Goal: Use online tool/utility: Utilize a website feature to perform a specific function

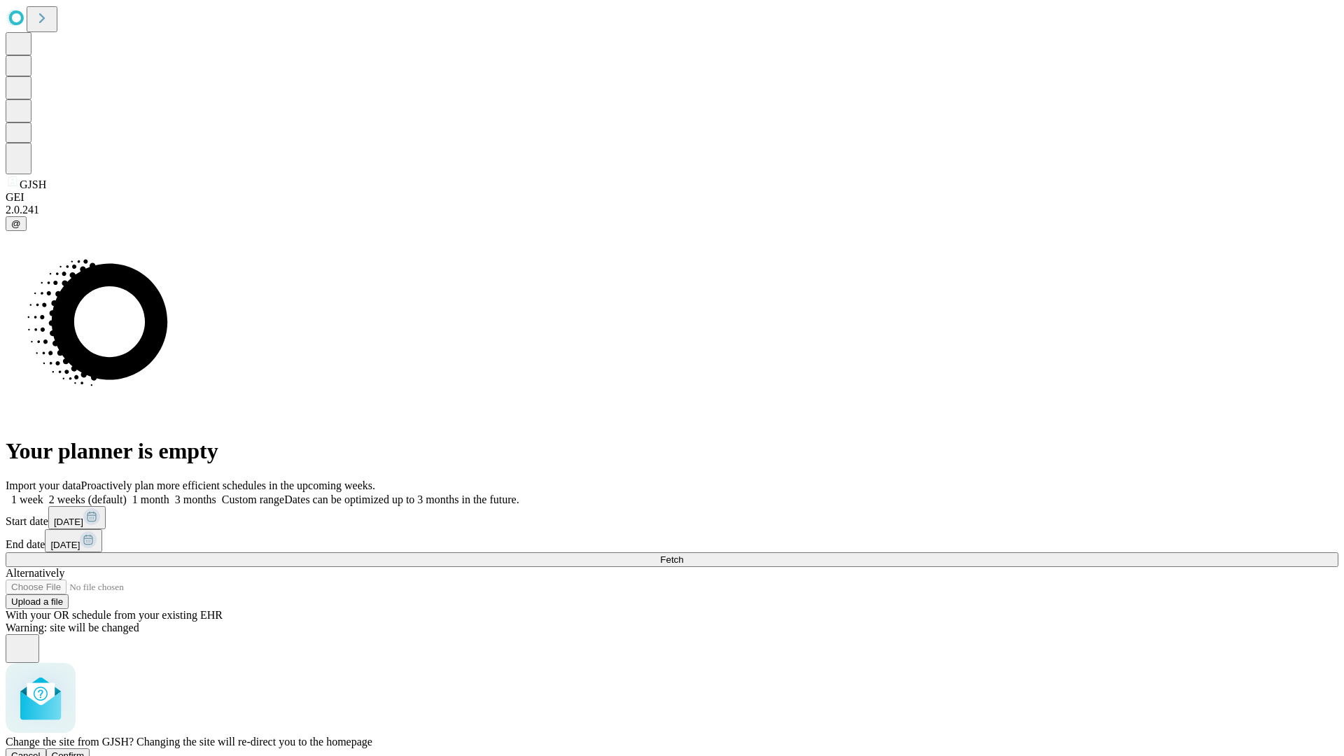
click at [85, 751] on span "Confirm" at bounding box center [68, 756] width 33 height 11
click at [127, 494] on label "2 weeks (default)" at bounding box center [84, 500] width 83 height 12
click at [683, 555] on span "Fetch" at bounding box center [671, 560] width 23 height 11
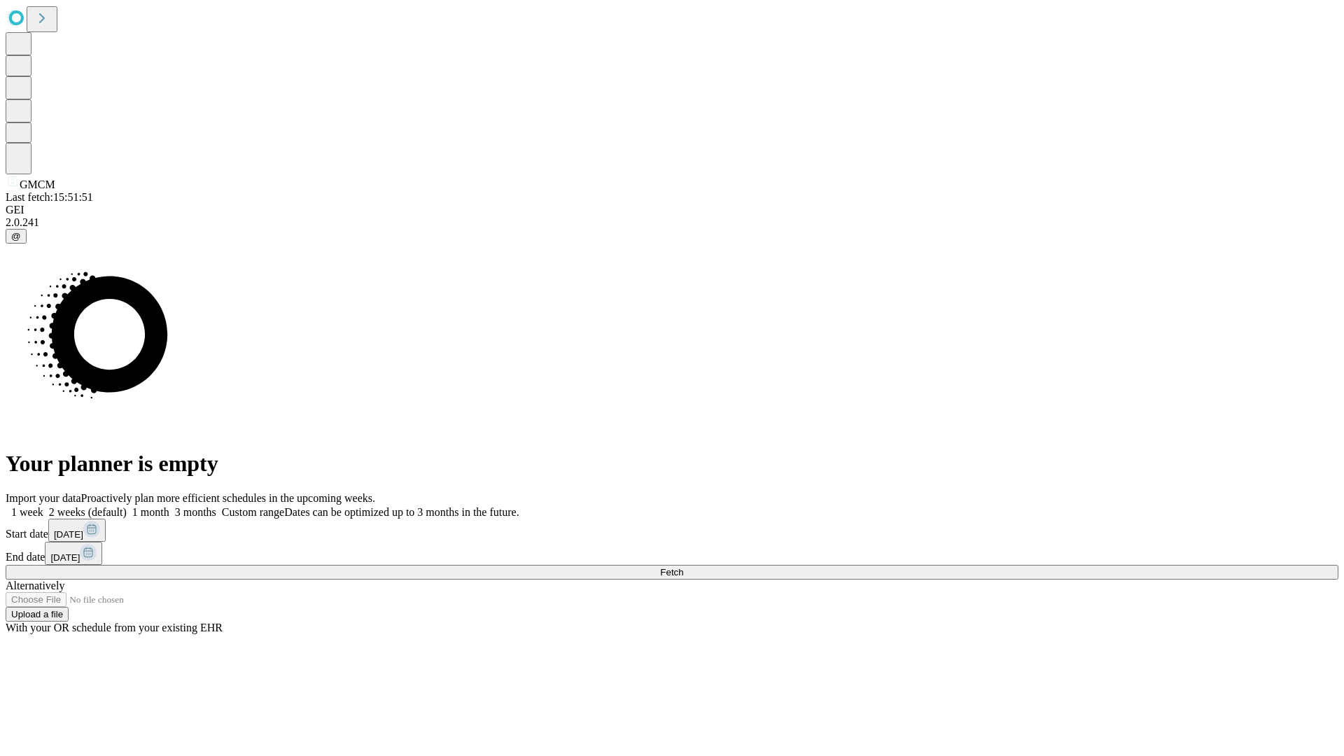
click at [127, 506] on label "2 weeks (default)" at bounding box center [84, 512] width 83 height 12
click at [683, 567] on span "Fetch" at bounding box center [671, 572] width 23 height 11
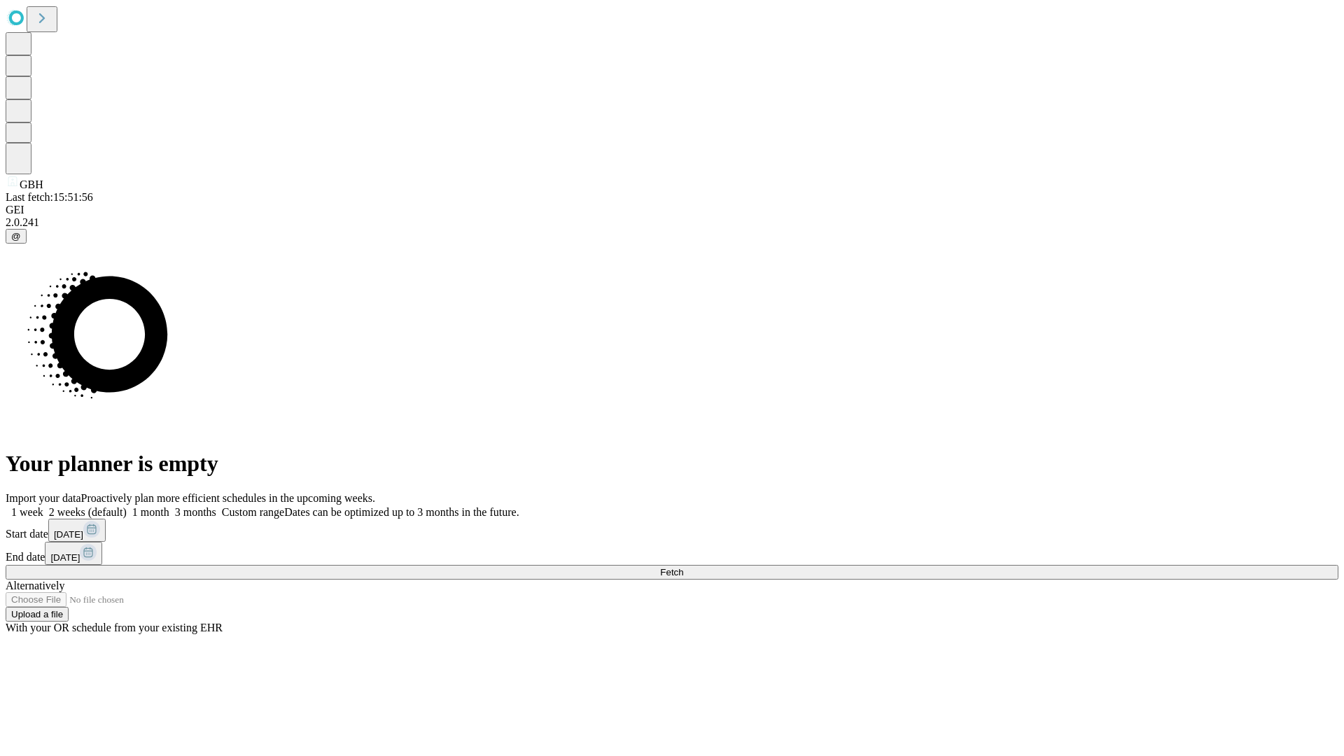
click at [127, 506] on label "2 weeks (default)" at bounding box center [84, 512] width 83 height 12
click at [683, 567] on span "Fetch" at bounding box center [671, 572] width 23 height 11
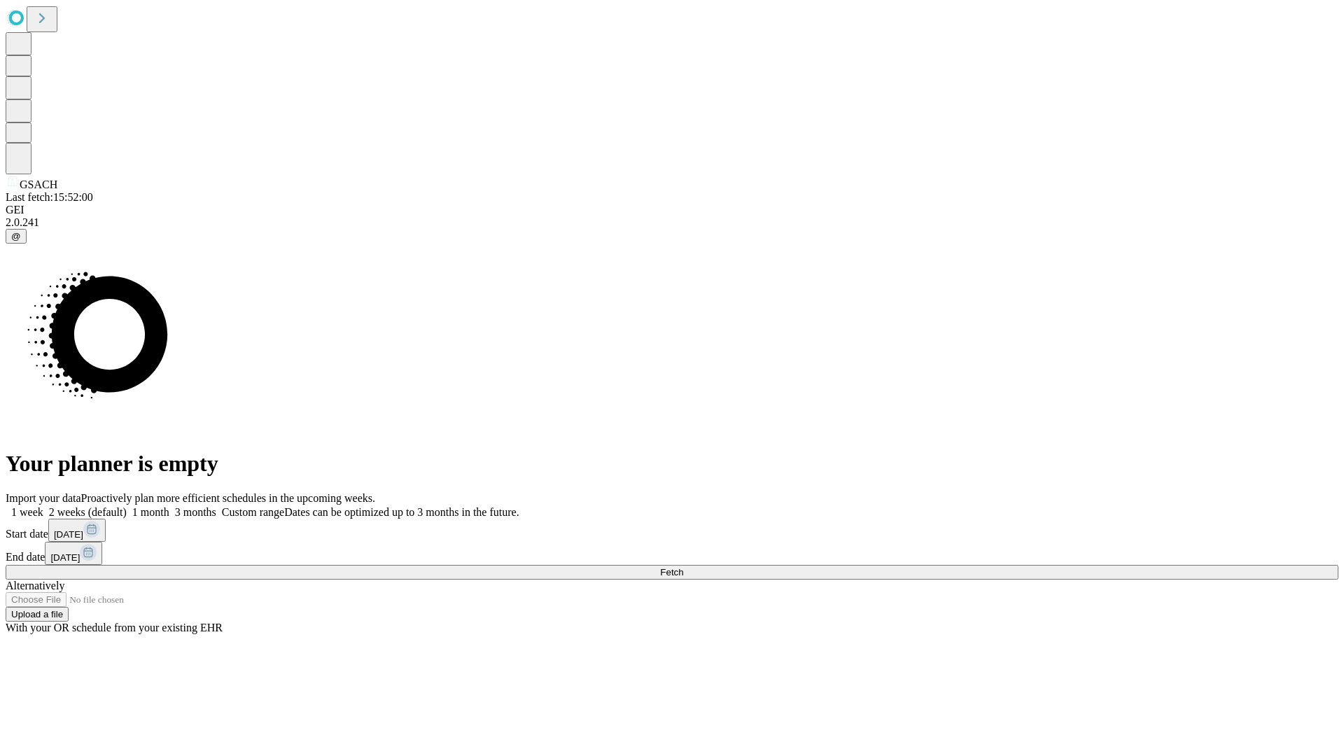
click at [127, 506] on label "2 weeks (default)" at bounding box center [84, 512] width 83 height 12
click at [683, 567] on span "Fetch" at bounding box center [671, 572] width 23 height 11
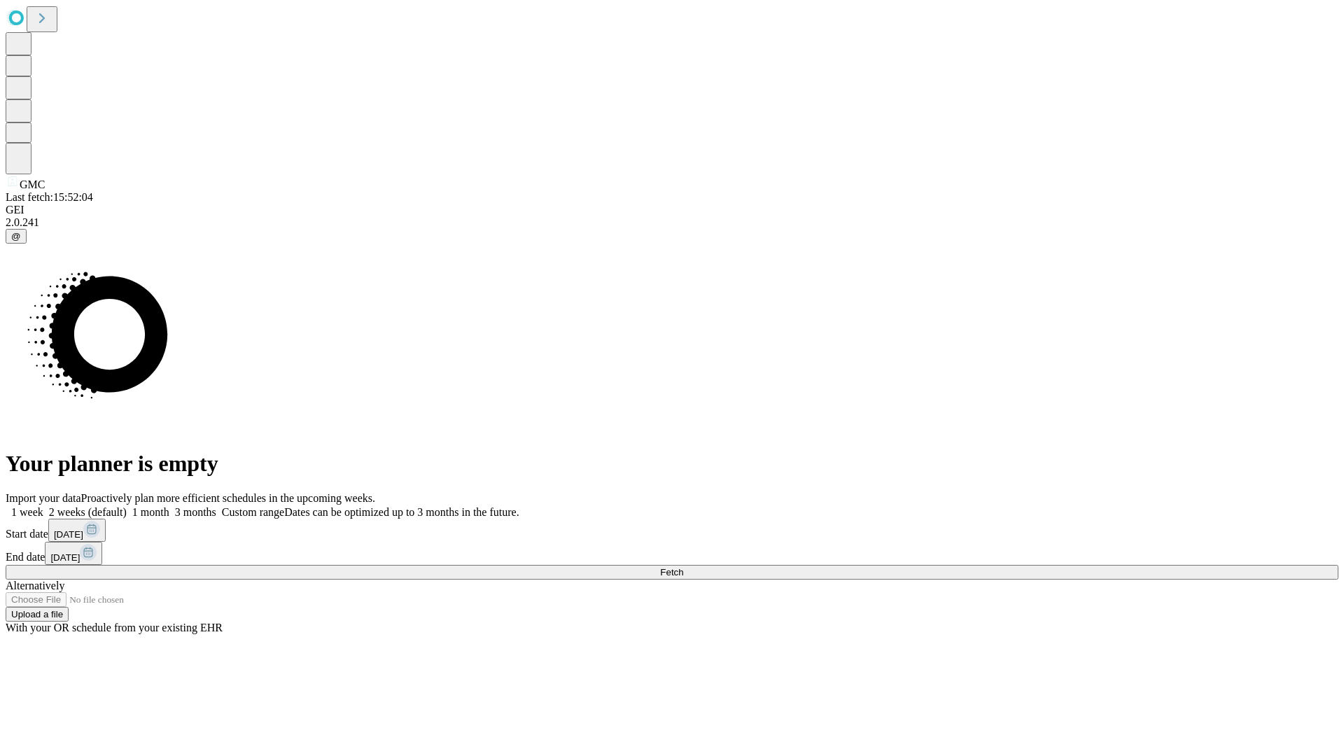
click at [127, 506] on label "2 weeks (default)" at bounding box center [84, 512] width 83 height 12
click at [683, 567] on span "Fetch" at bounding box center [671, 572] width 23 height 11
click at [127, 506] on label "2 weeks (default)" at bounding box center [84, 512] width 83 height 12
click at [683, 567] on span "Fetch" at bounding box center [671, 572] width 23 height 11
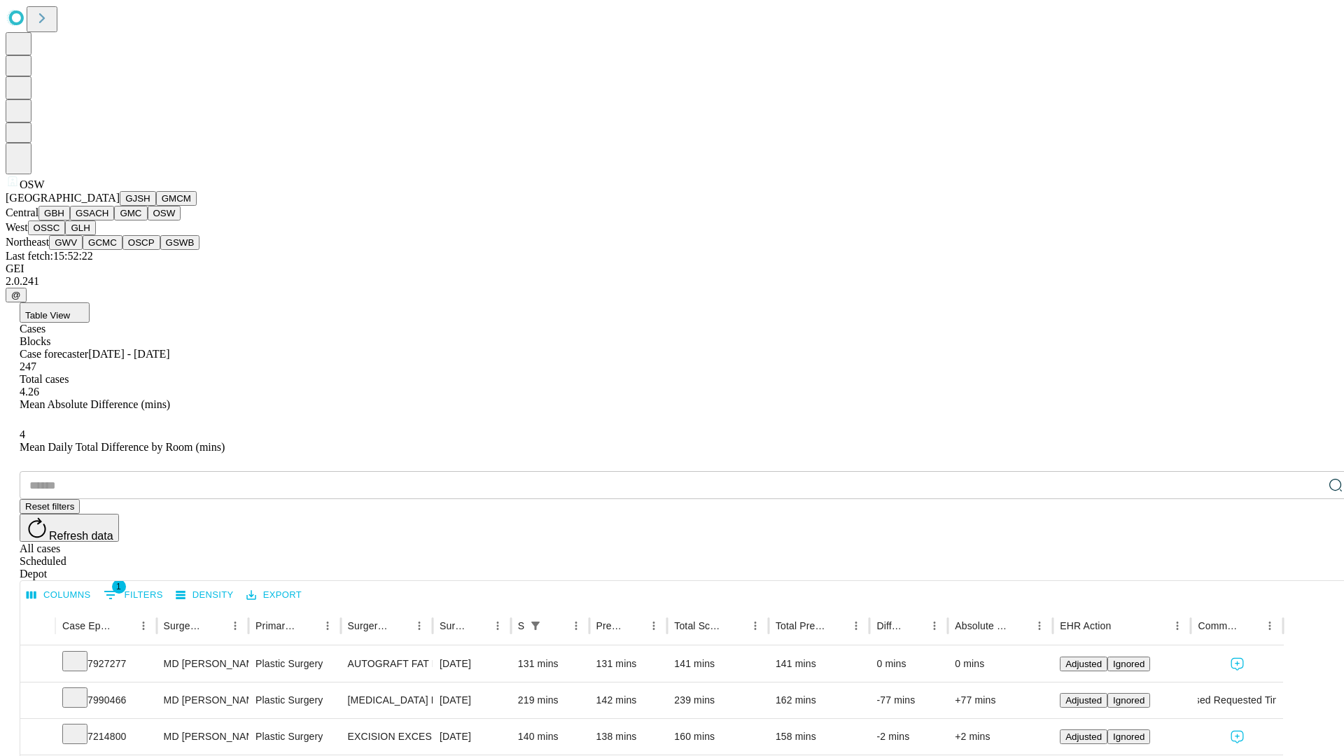
click at [66, 235] on button "OSSC" at bounding box center [47, 228] width 38 height 15
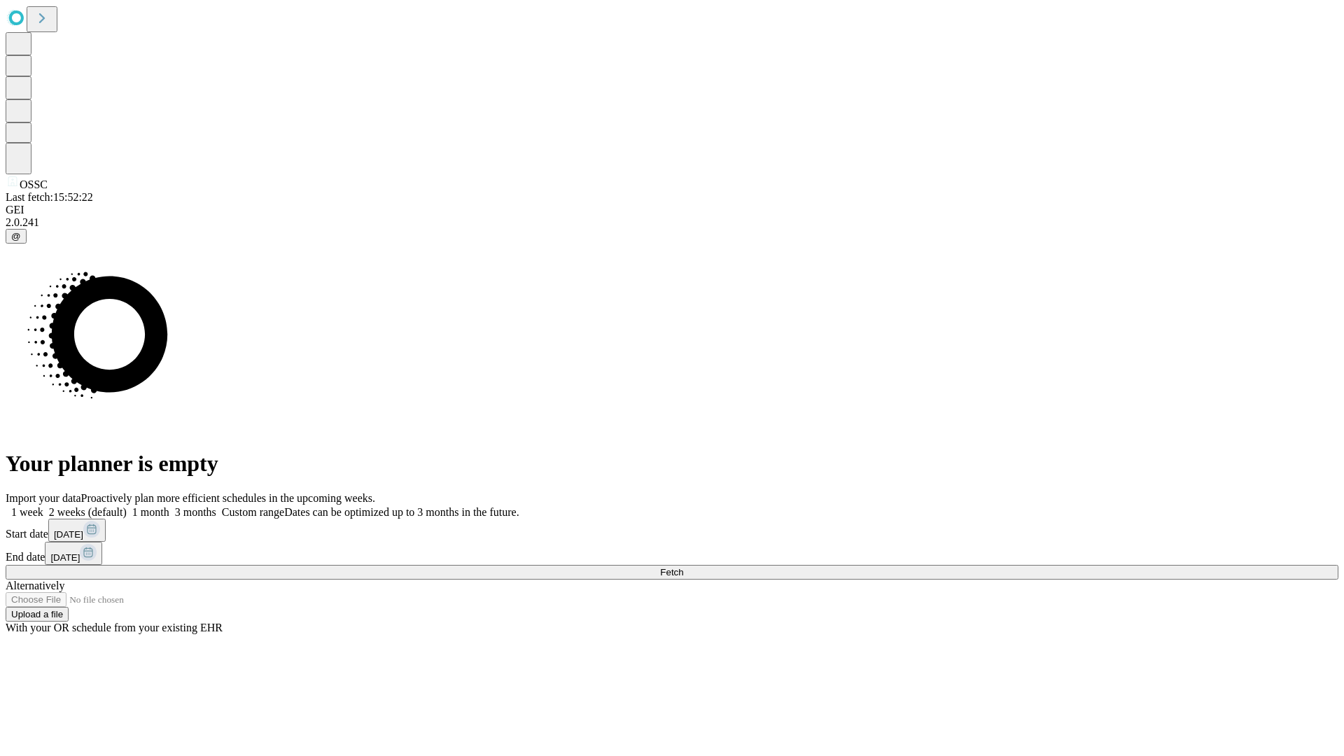
click at [127, 506] on label "2 weeks (default)" at bounding box center [84, 512] width 83 height 12
click at [683, 567] on span "Fetch" at bounding box center [671, 572] width 23 height 11
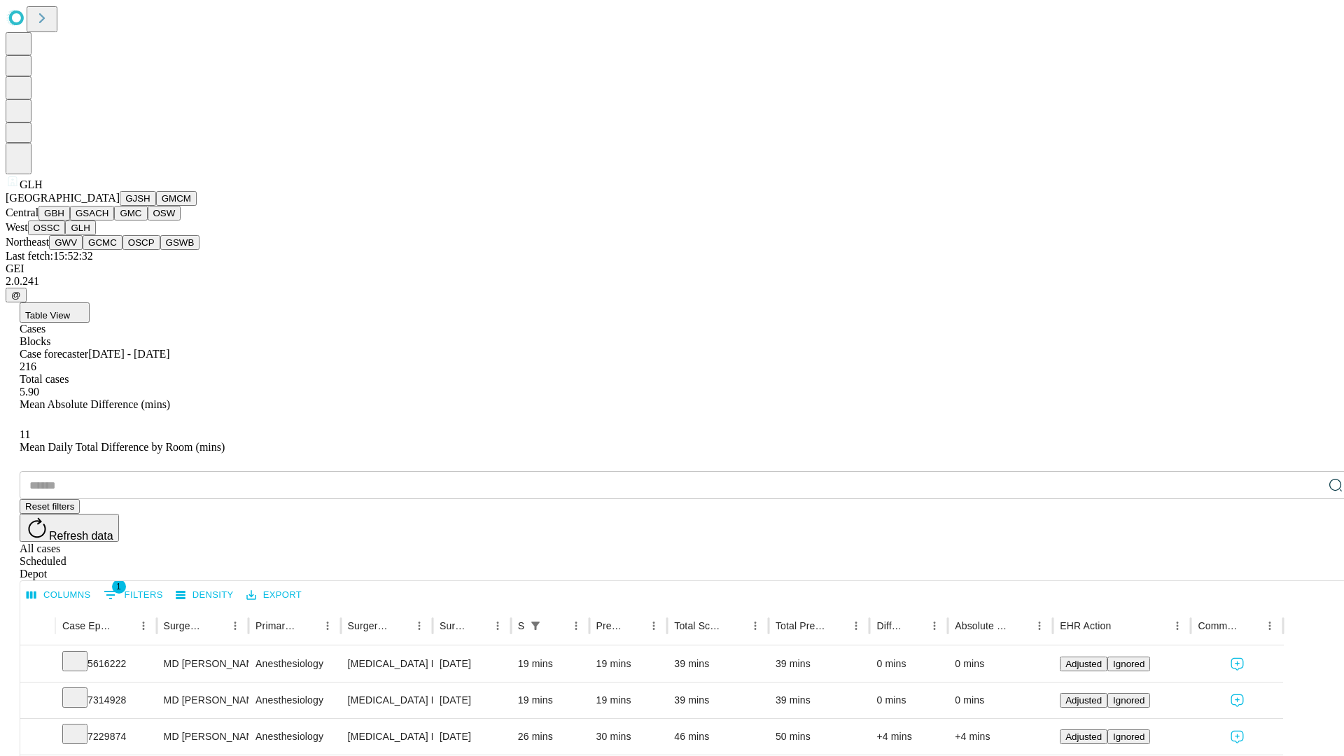
click at [83, 250] on button "GWV" at bounding box center [66, 242] width 34 height 15
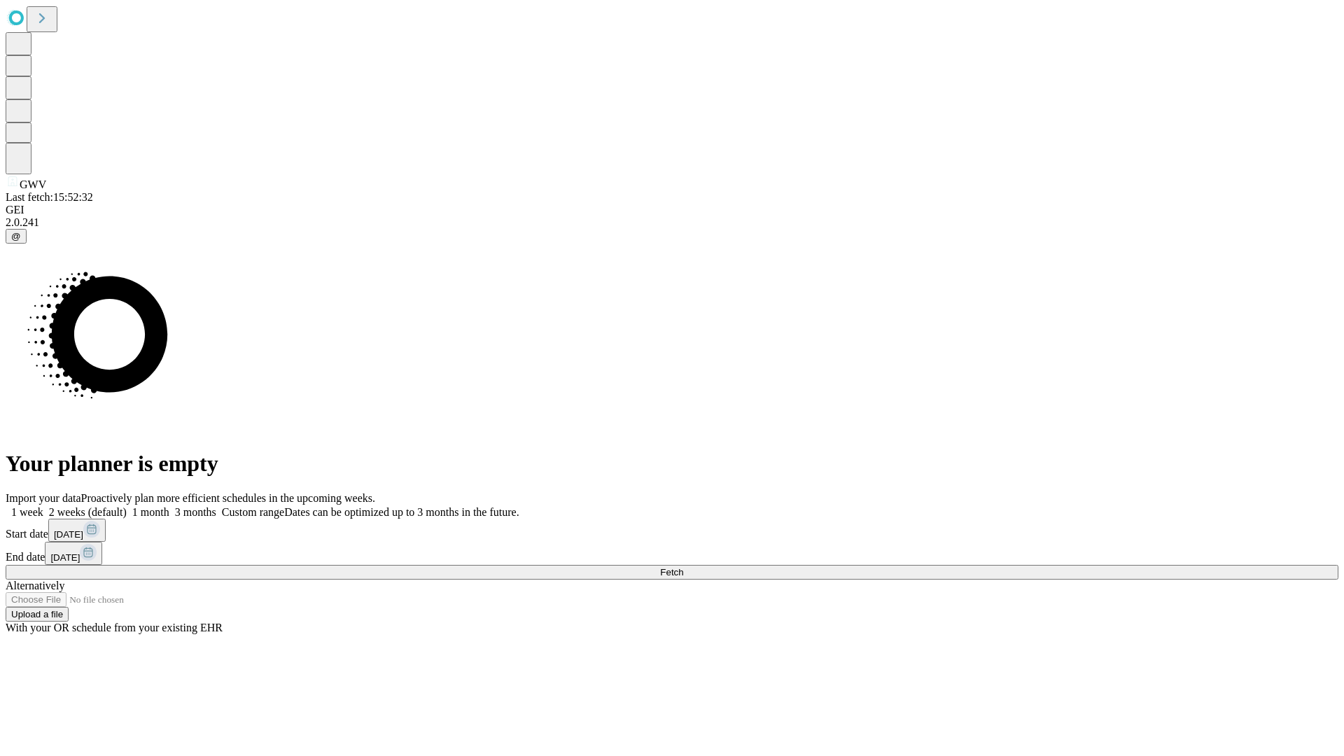
click at [127, 506] on label "2 weeks (default)" at bounding box center [84, 512] width 83 height 12
click at [683, 567] on span "Fetch" at bounding box center [671, 572] width 23 height 11
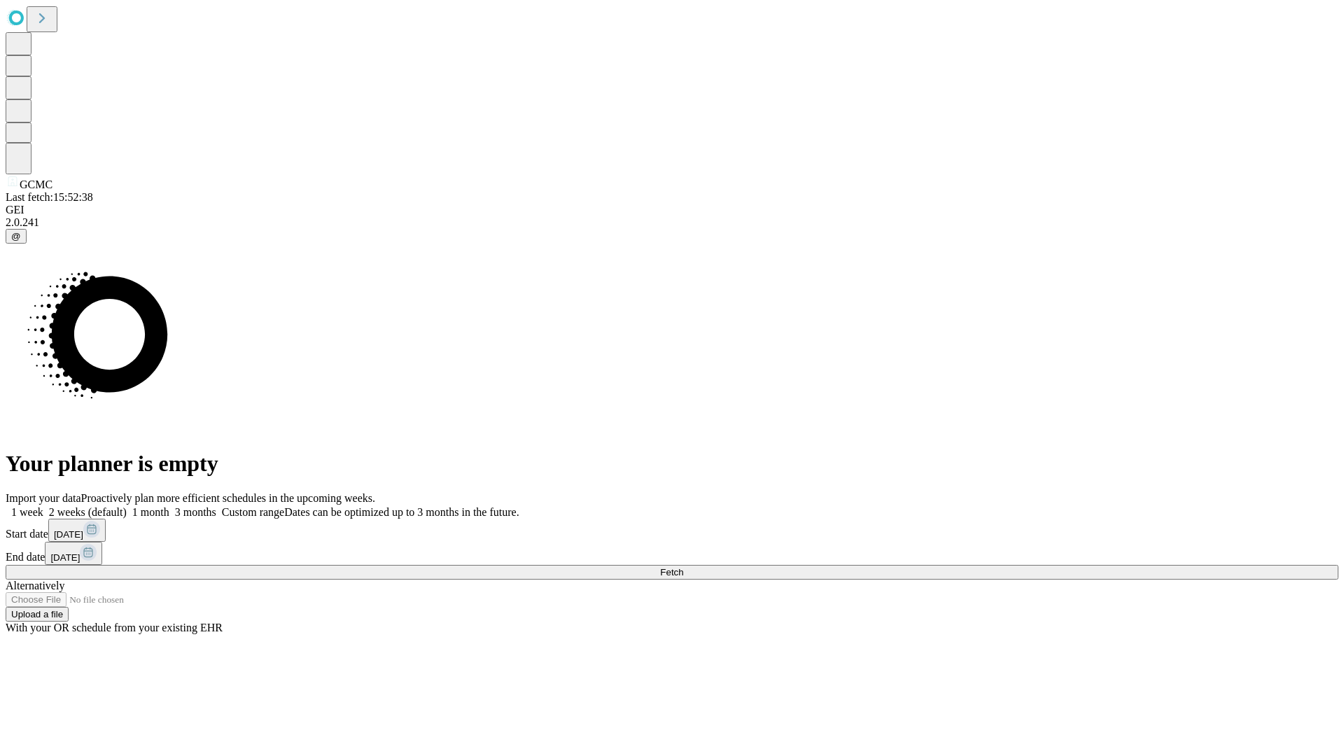
click at [127, 506] on label "2 weeks (default)" at bounding box center [84, 512] width 83 height 12
click at [683, 567] on span "Fetch" at bounding box center [671, 572] width 23 height 11
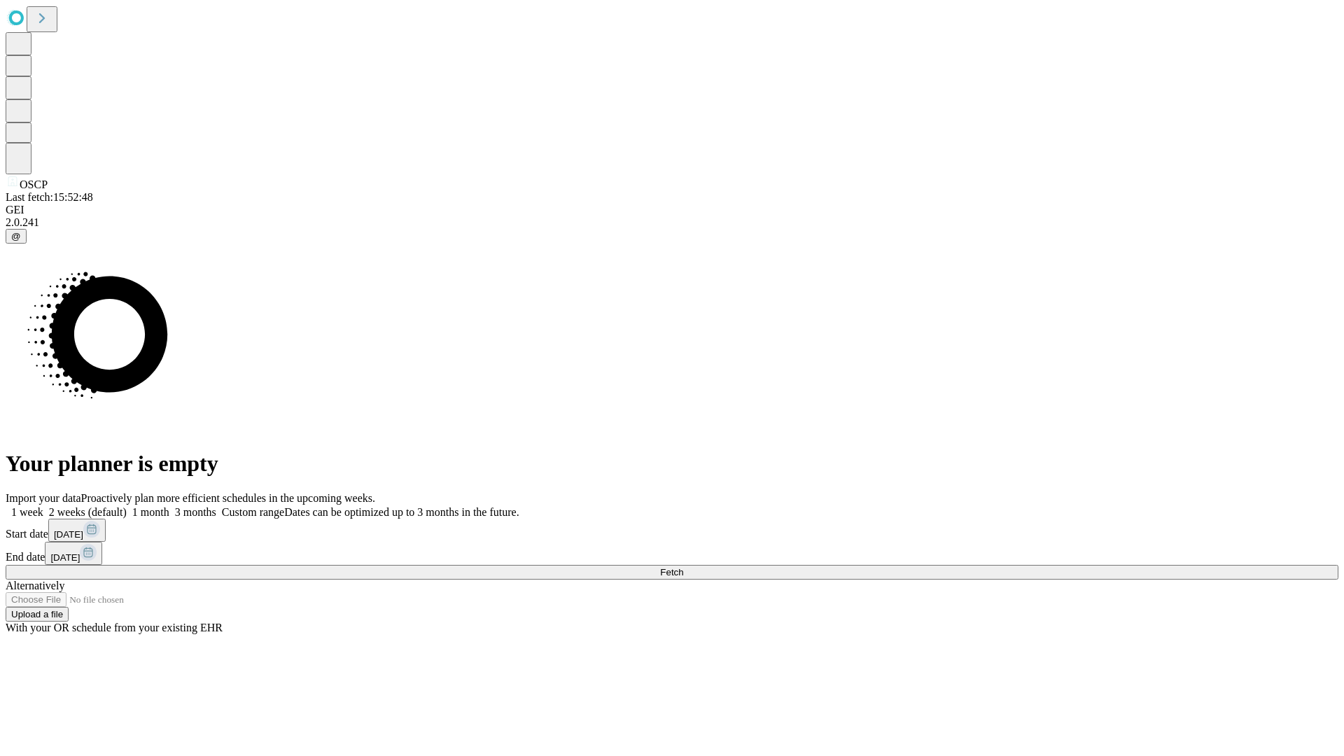
click at [127, 506] on label "2 weeks (default)" at bounding box center [84, 512] width 83 height 12
click at [683, 567] on span "Fetch" at bounding box center [671, 572] width 23 height 11
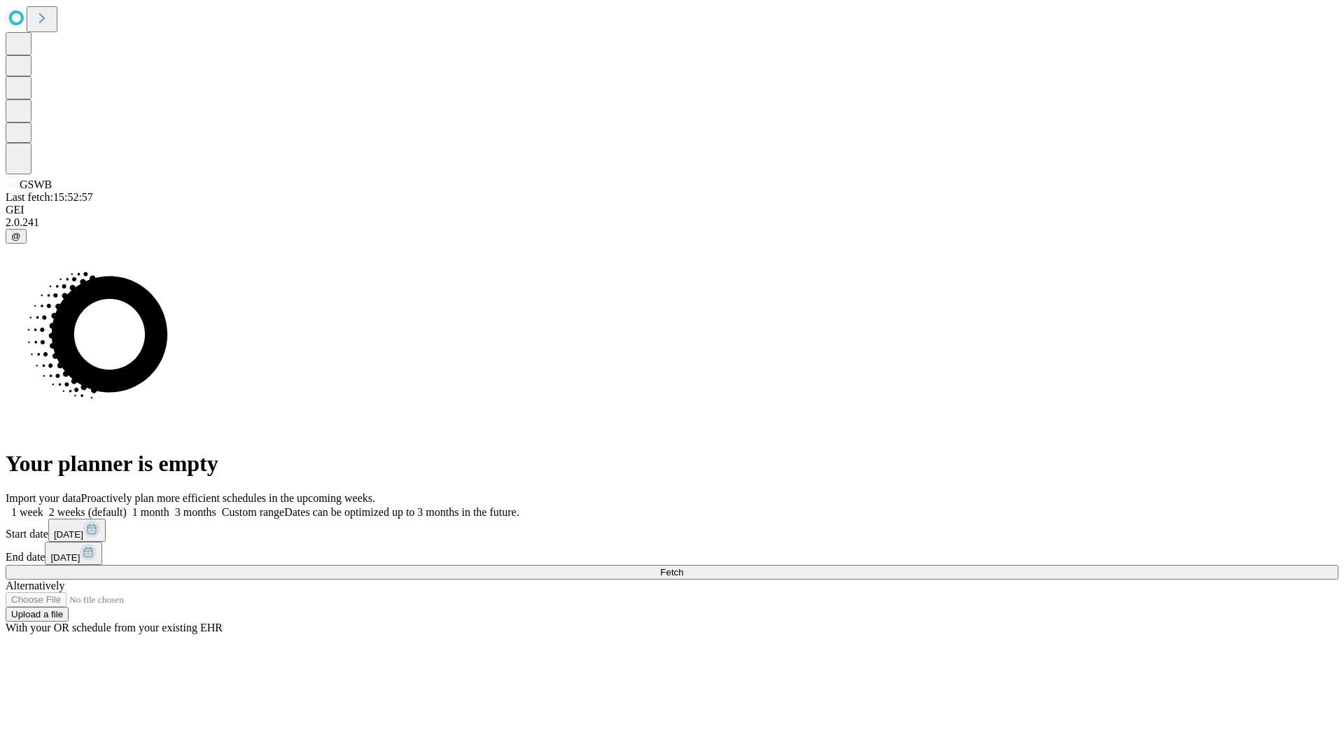
click at [127, 506] on label "2 weeks (default)" at bounding box center [84, 512] width 83 height 12
click at [683, 567] on span "Fetch" at bounding box center [671, 572] width 23 height 11
